Goal: Book appointment/travel/reservation

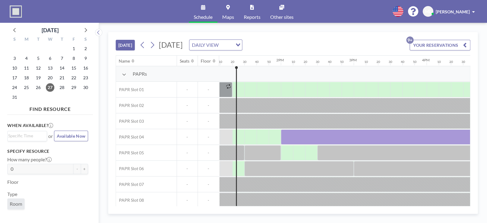
scroll to position [0, 960]
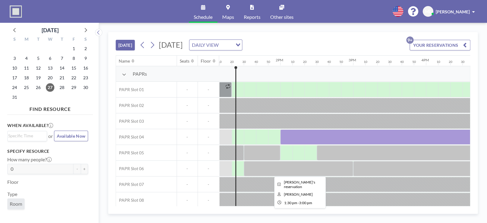
drag, startPoint x: 282, startPoint y: 139, endPoint x: 282, endPoint y: 172, distance: 33.1
click at [282, 172] on div "PAPRs PAPR Slot 01 - - PAPR Slot 02 - - PAPR Slot 03 - - PAPR Slot 04 - - PAPR …" at bounding box center [83, 153] width 1854 height 174
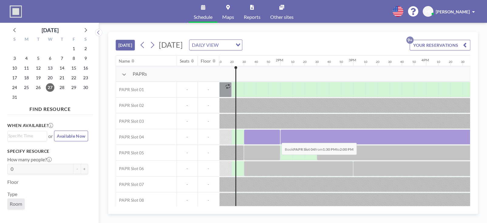
click at [277, 138] on div at bounding box center [262, 136] width 36 height 15
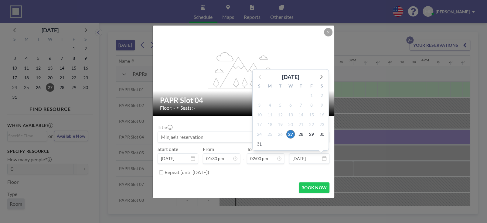
scroll to position [908, 0]
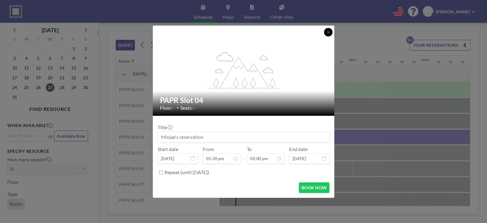
click at [330, 35] on button at bounding box center [328, 32] width 9 height 9
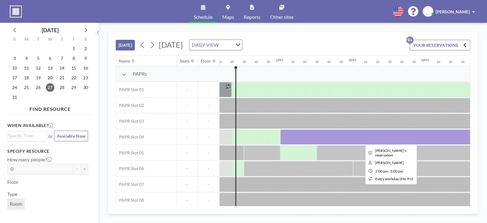
click at [307, 135] on div at bounding box center [390, 136] width 219 height 15
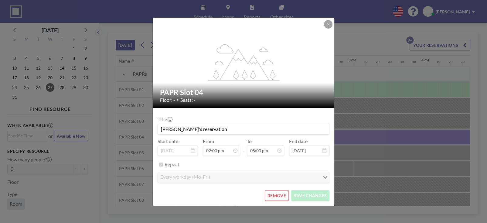
scroll to position [32, 0]
click at [279, 196] on button "REMOVE" at bounding box center [277, 195] width 24 height 11
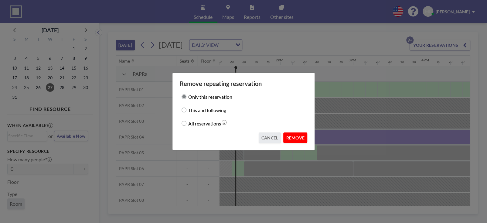
click at [288, 137] on button "REMOVE" at bounding box center [296, 138] width 24 height 11
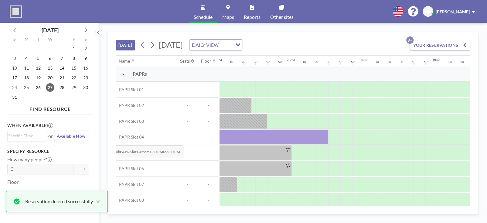
scroll to position [0, 1196]
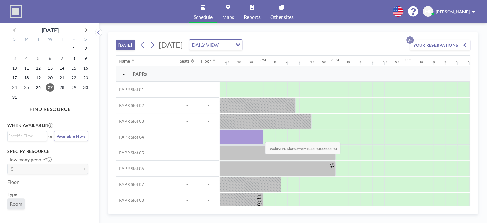
drag, startPoint x: 249, startPoint y: 136, endPoint x: 260, endPoint y: 137, distance: 11.9
click at [260, 137] on div at bounding box center [135, 136] width 255 height 15
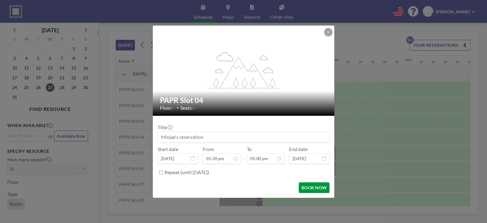
click at [313, 187] on button "BOOK NOW" at bounding box center [314, 187] width 31 height 11
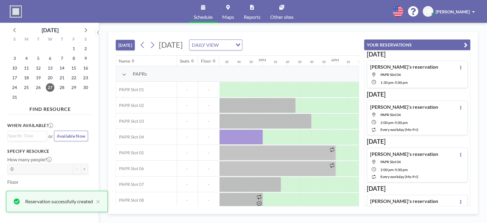
click at [467, 44] on icon "button" at bounding box center [466, 44] width 4 height 7
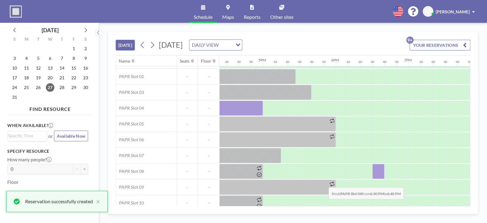
scroll to position [36, 1196]
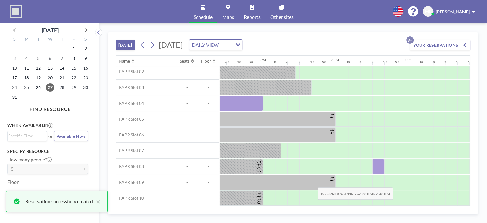
drag, startPoint x: 376, startPoint y: 203, endPoint x: 313, endPoint y: 204, distance: 63.2
click at [313, 204] on div "Name Seats Floor 12AM 10 20 30 40 50 1AM 10 20 30 40 50 2AM 10 20 30 40 50 3AM …" at bounding box center [293, 131] width 354 height 150
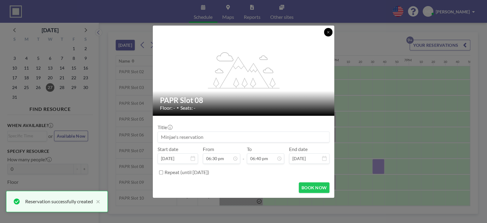
click at [330, 34] on icon at bounding box center [329, 32] width 4 height 4
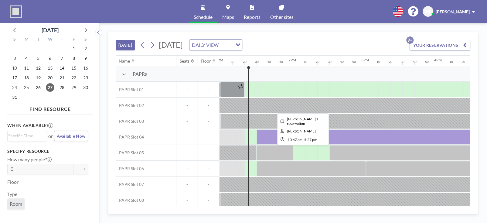
scroll to position [0, 947]
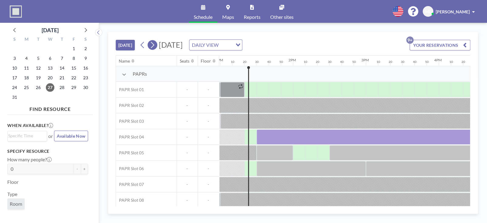
click at [153, 44] on icon at bounding box center [153, 44] width 6 height 9
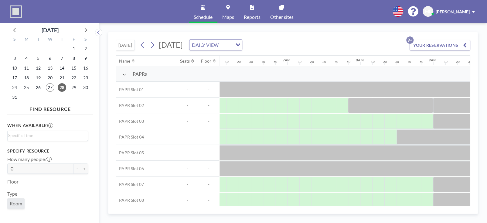
scroll to position [0, 306]
